Goal: Task Accomplishment & Management: Use online tool/utility

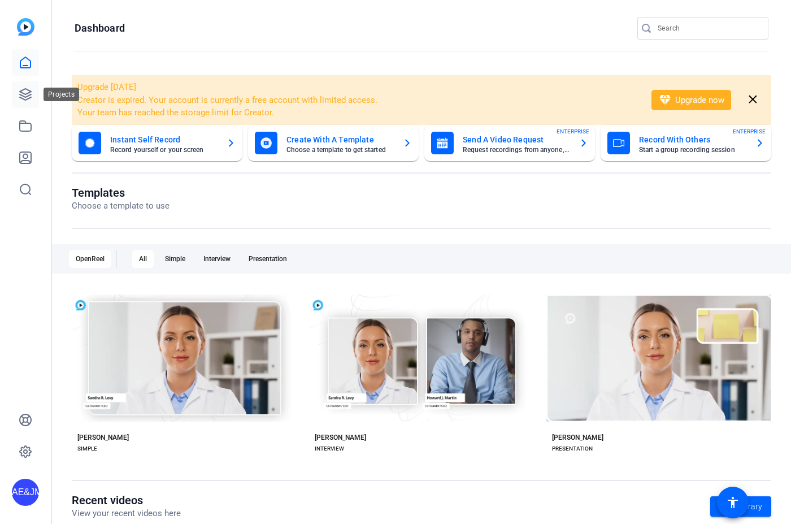
click at [38, 102] on link at bounding box center [25, 94] width 27 height 27
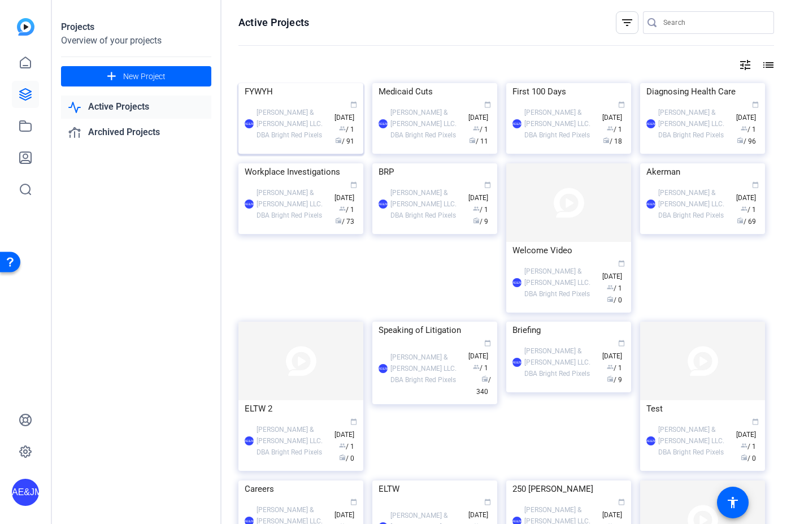
click at [270, 148] on div "AE&JMLDBRP [PERSON_NAME] & [PERSON_NAME] LLC. DBA Bright Red Pixels calendar_to…" at bounding box center [301, 123] width 112 height 47
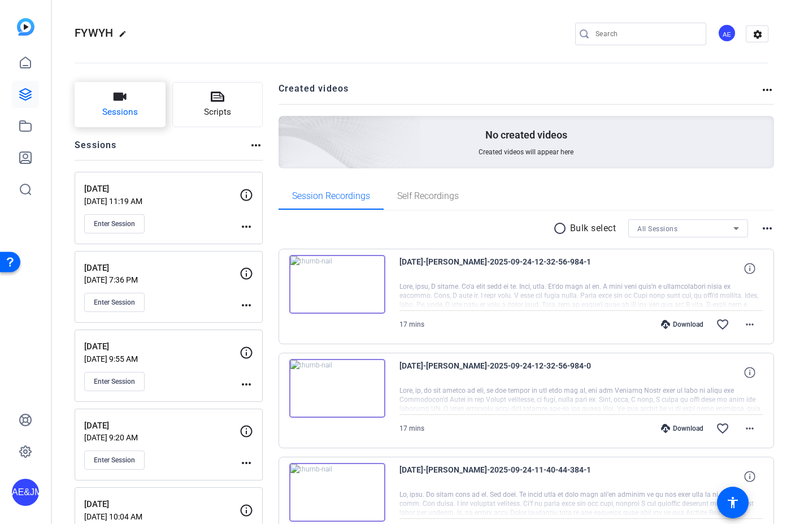
click at [127, 115] on span "Sessions" at bounding box center [120, 112] width 36 height 13
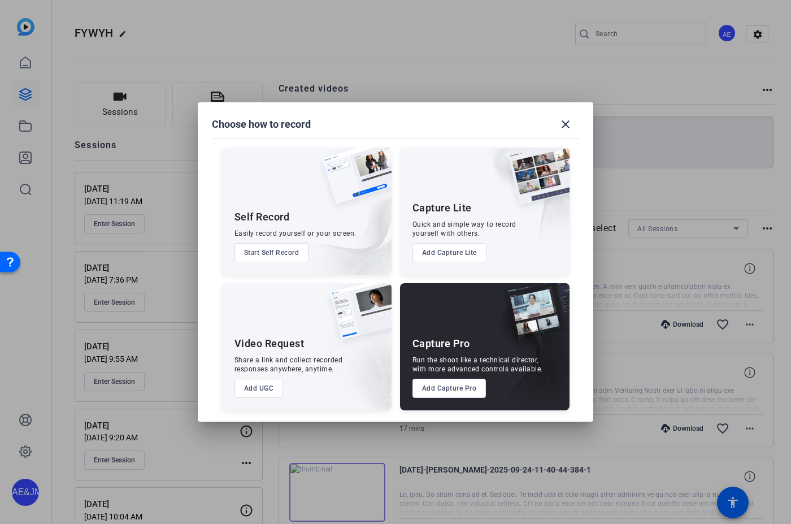
click at [455, 386] on button "Add Capture Pro" at bounding box center [450, 388] width 74 height 19
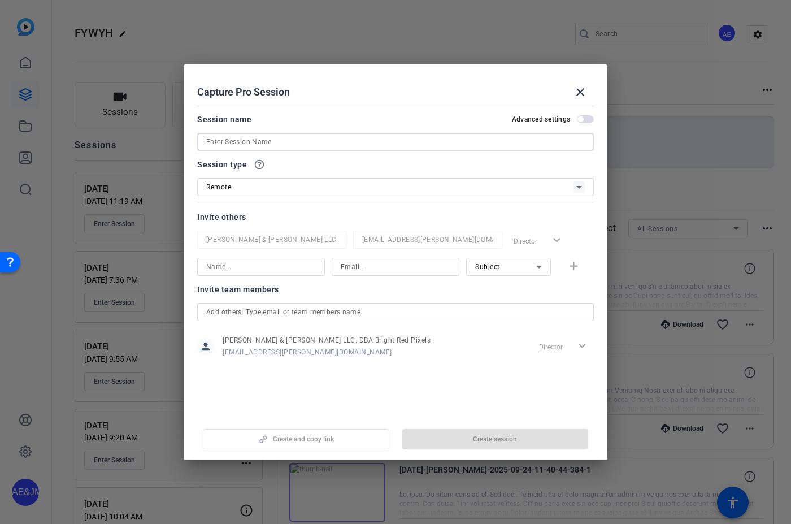
click at [253, 140] on input at bounding box center [395, 142] width 379 height 14
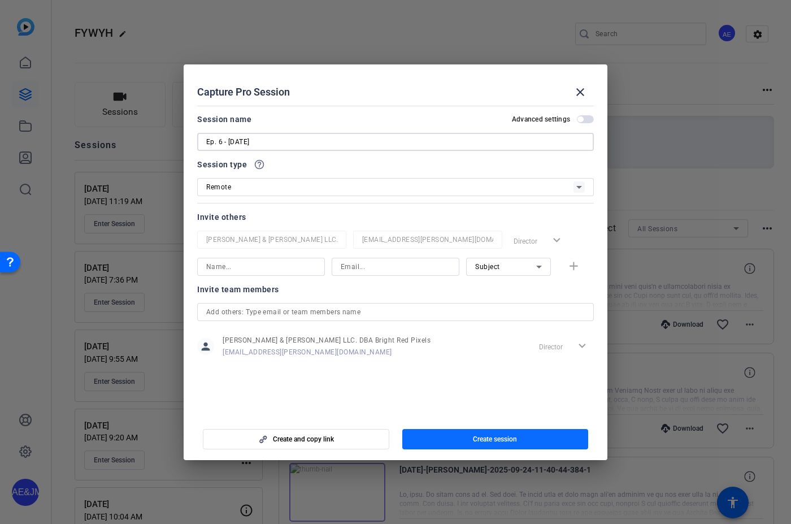
type input "Ep. 6 - [DATE]"
click at [488, 434] on span "button" at bounding box center [495, 439] width 187 height 27
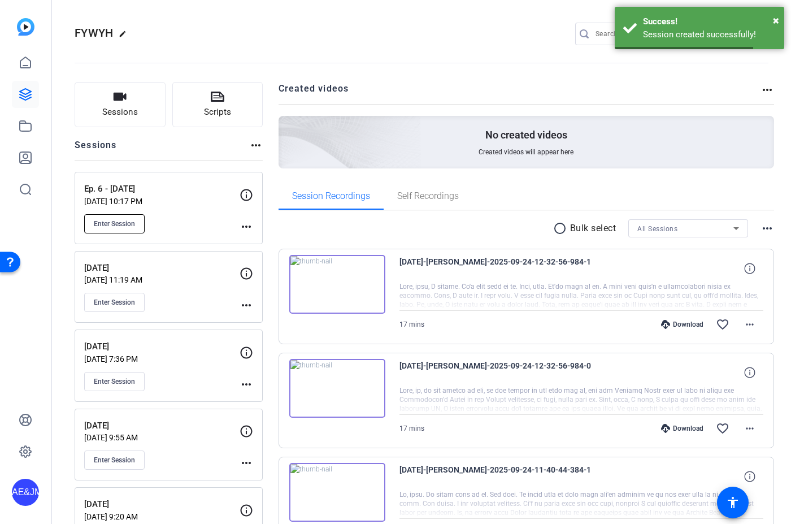
click at [112, 229] on button "Enter Session" at bounding box center [114, 223] width 60 height 19
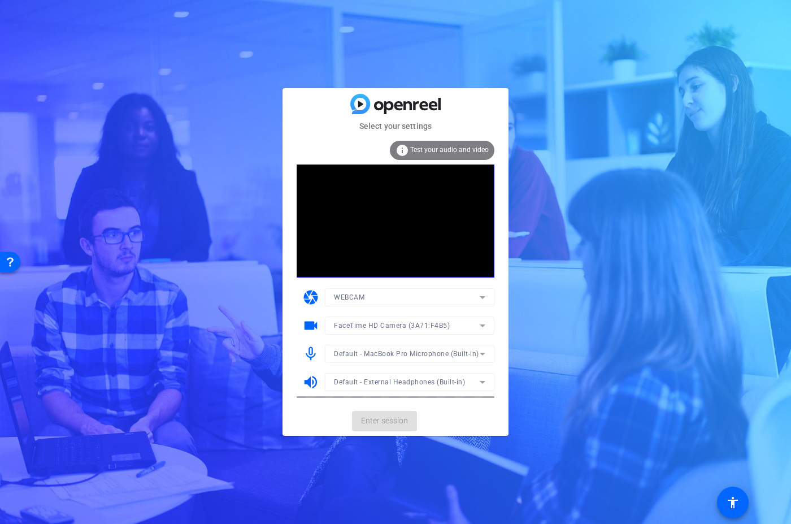
click at [399, 415] on mat-card-actions "Enter session" at bounding box center [396, 420] width 226 height 29
click at [399, 415] on span "Enter session" at bounding box center [384, 421] width 47 height 12
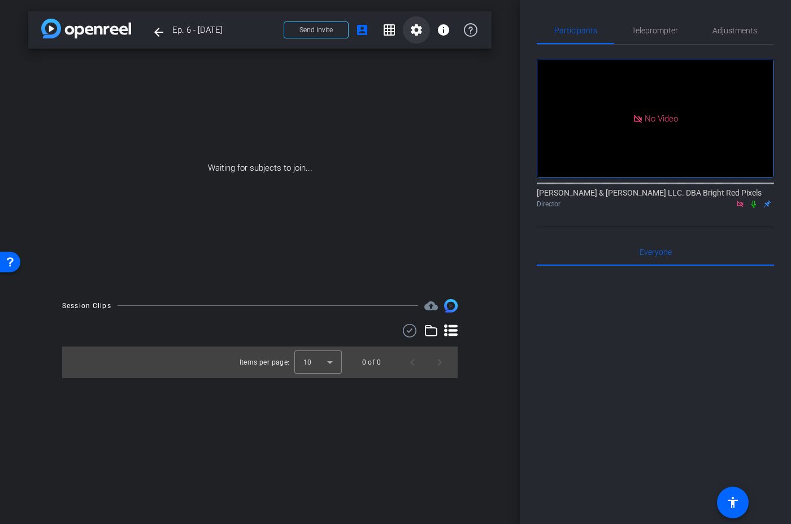
click at [417, 32] on mat-icon "settings" at bounding box center [417, 30] width 14 height 14
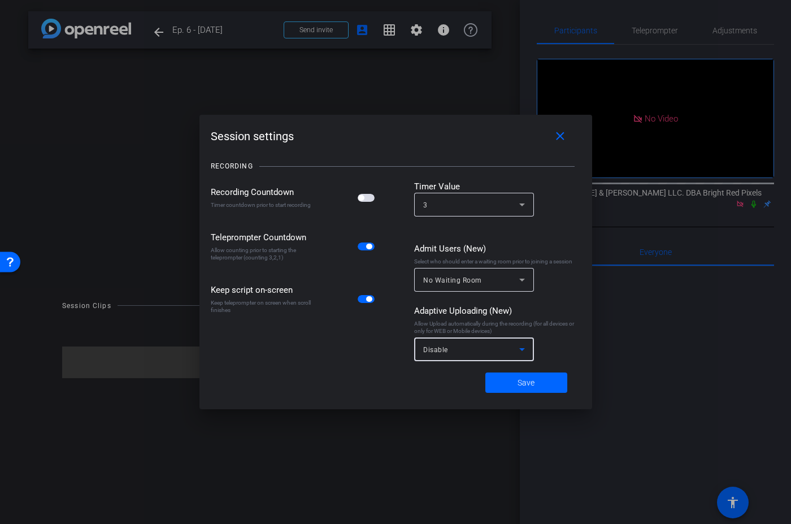
click at [471, 353] on div "Disable" at bounding box center [471, 350] width 96 height 14
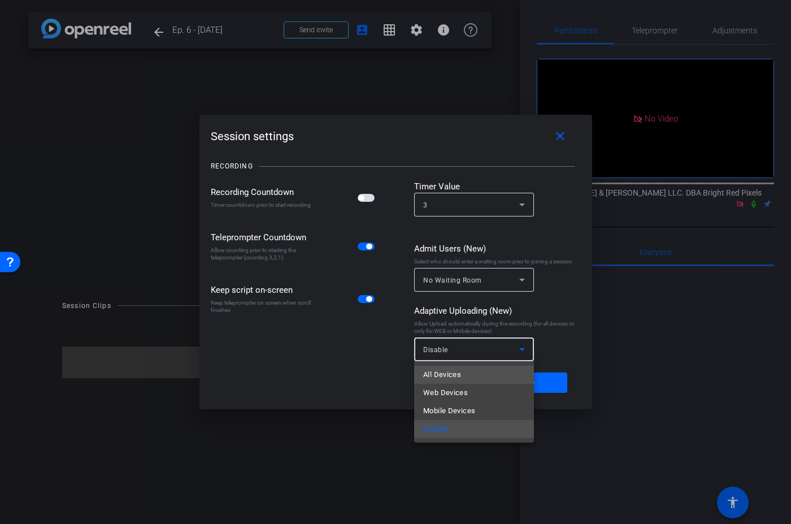
click at [448, 378] on span "All Devices" at bounding box center [442, 375] width 38 height 14
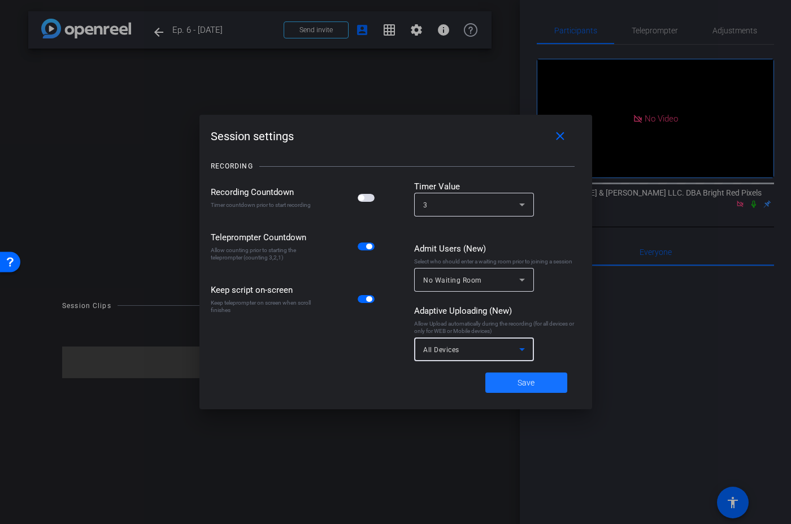
click at [527, 386] on span "Save" at bounding box center [526, 383] width 17 height 12
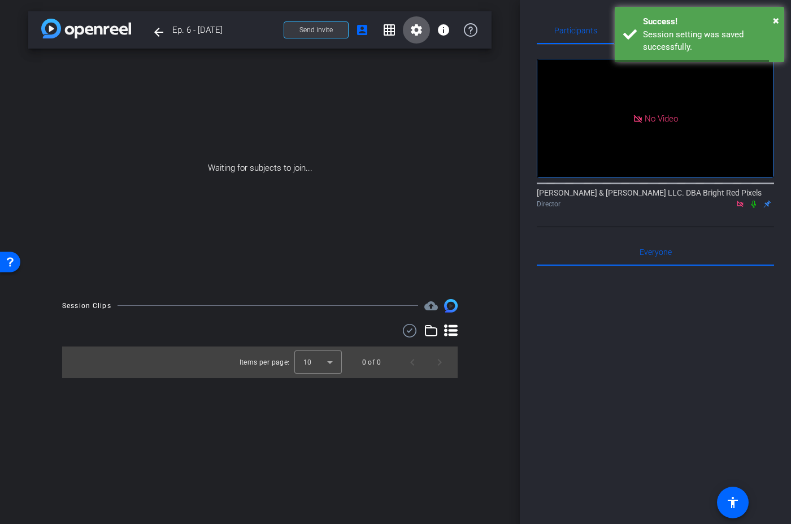
click at [323, 34] on span at bounding box center [316, 29] width 64 height 27
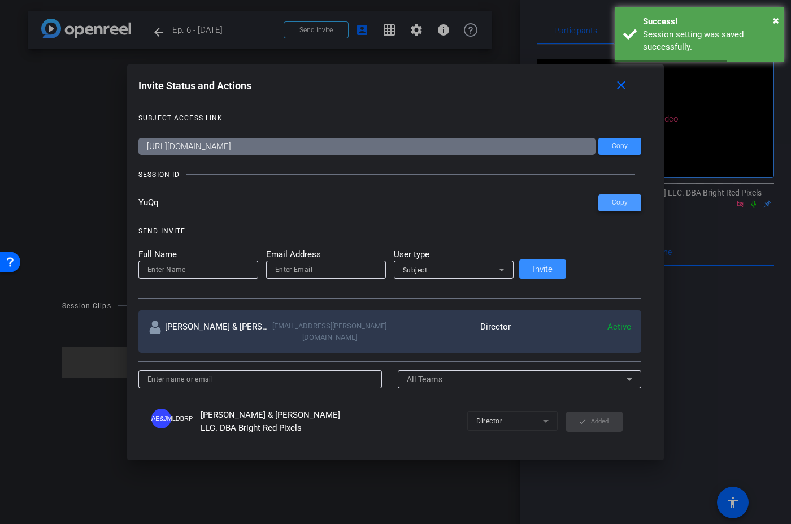
drag, startPoint x: 591, startPoint y: 200, endPoint x: 437, endPoint y: 158, distance: 160.0
click at [599, 200] on span at bounding box center [620, 202] width 43 height 27
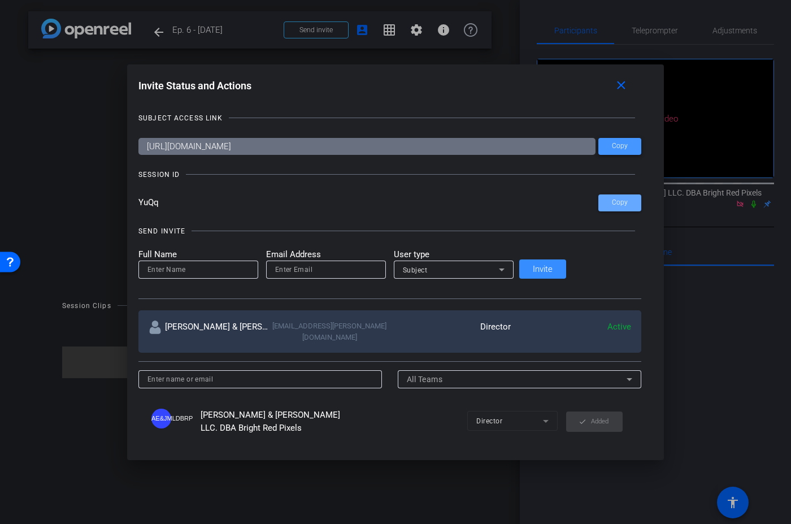
click at [612, 146] on span "Copy" at bounding box center [620, 146] width 16 height 8
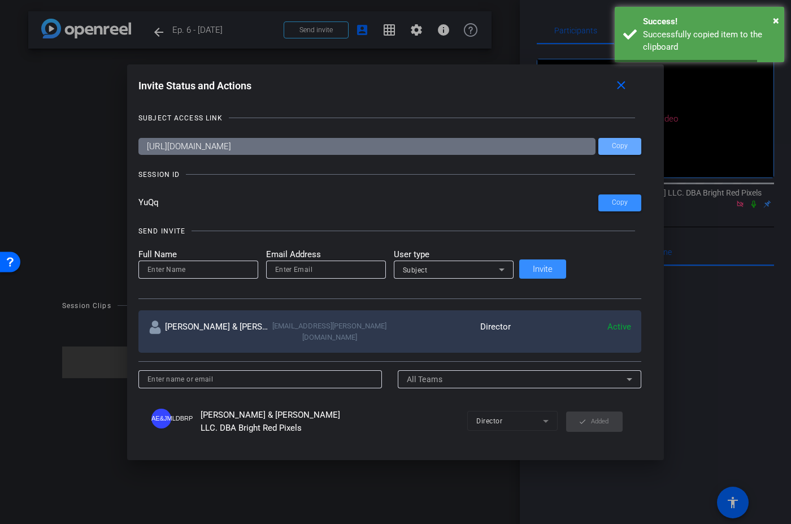
click at [330, 47] on div at bounding box center [395, 262] width 791 height 524
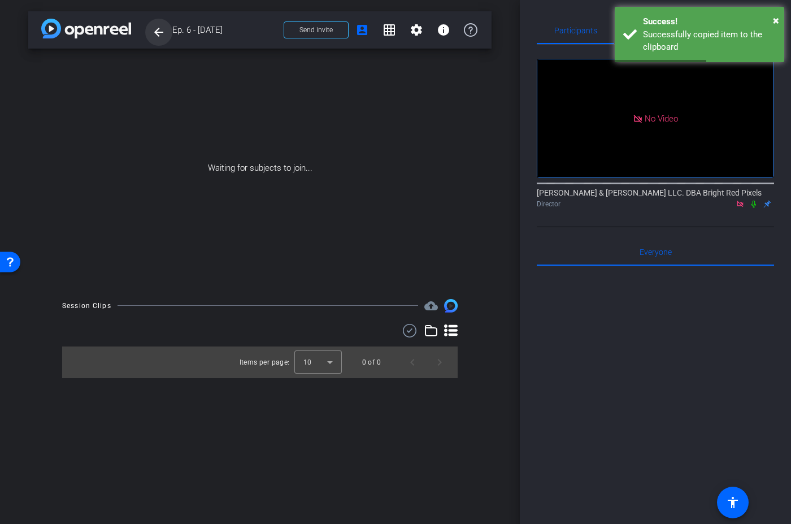
click at [159, 34] on mat-icon "arrow_back" at bounding box center [159, 32] width 14 height 14
